Goal: Find specific page/section: Find specific page/section

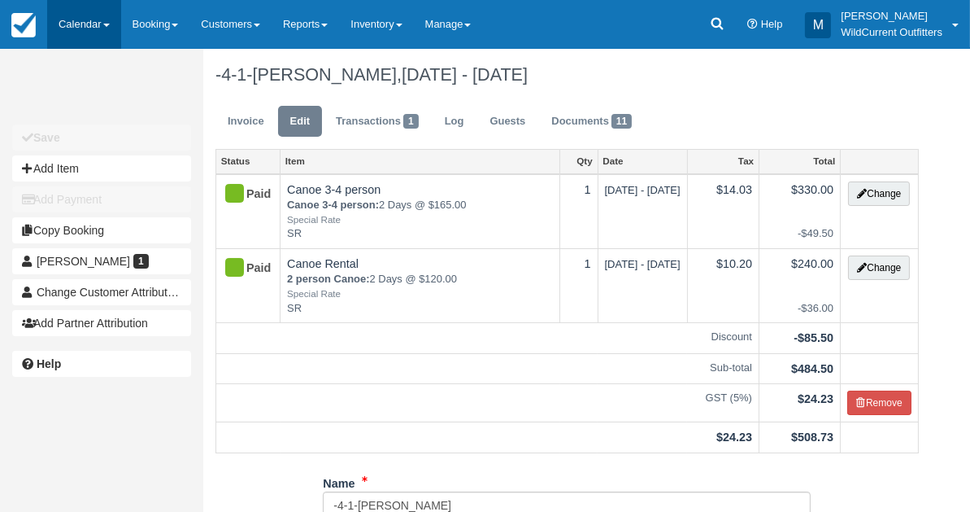
click at [84, 28] on link "Calendar" at bounding box center [84, 24] width 74 height 49
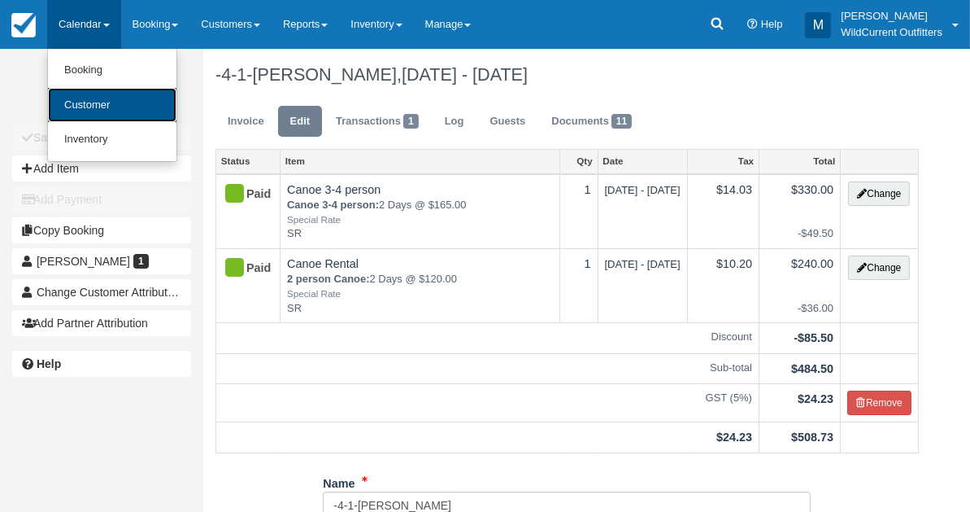
click at [76, 98] on link "Customer" at bounding box center [112, 105] width 129 height 35
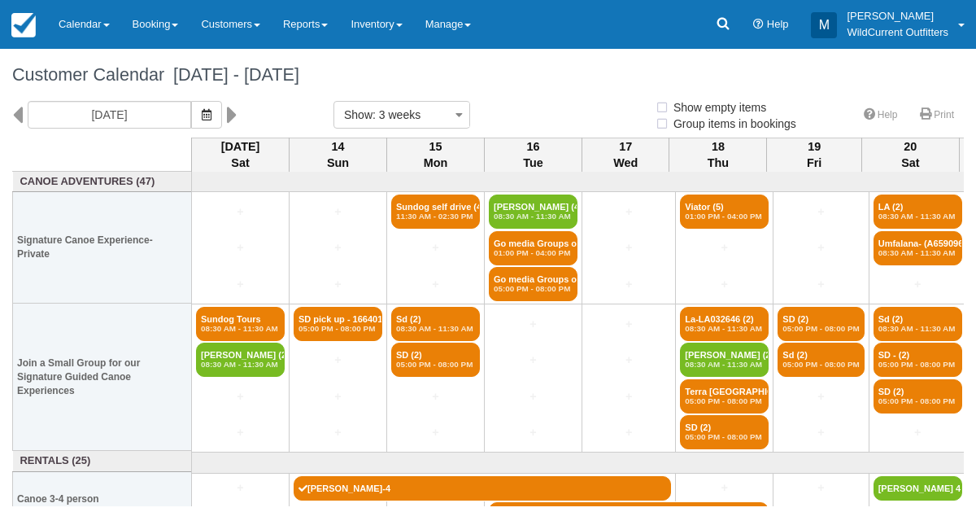
select select
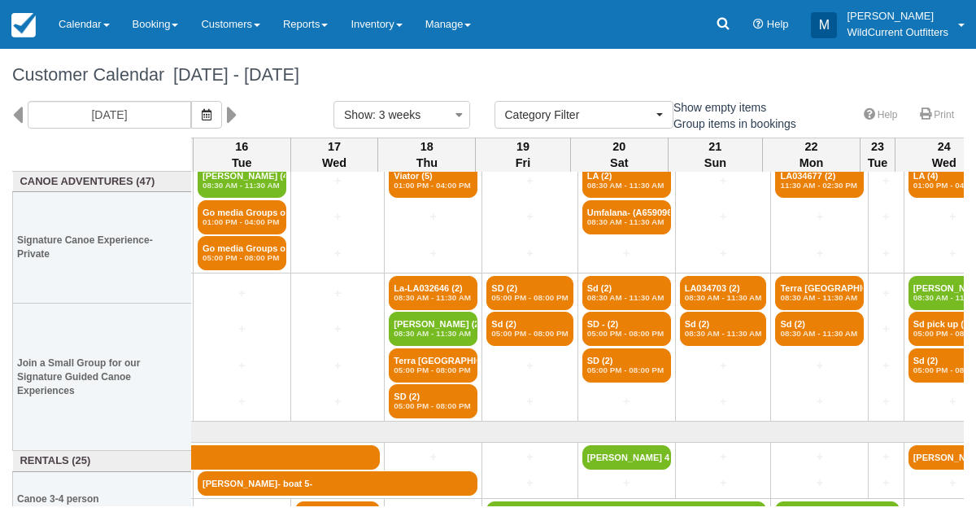
scroll to position [0, 291]
